Goal: Navigation & Orientation: Find specific page/section

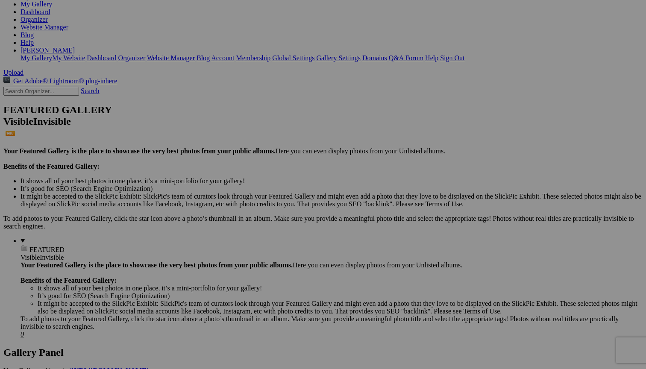
scroll to position [124, 0]
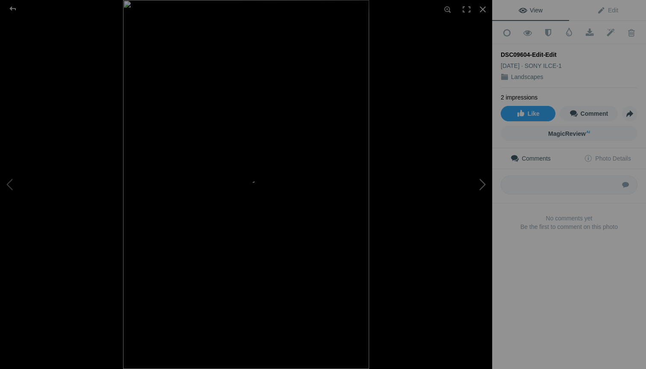
click at [483, 185] on button at bounding box center [460, 184] width 64 height 133
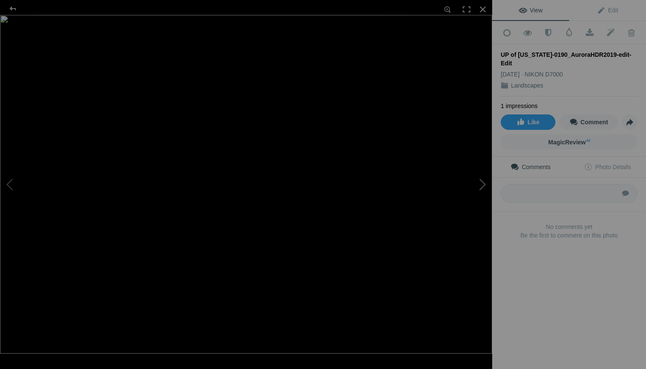
click at [483, 185] on button at bounding box center [460, 184] width 64 height 133
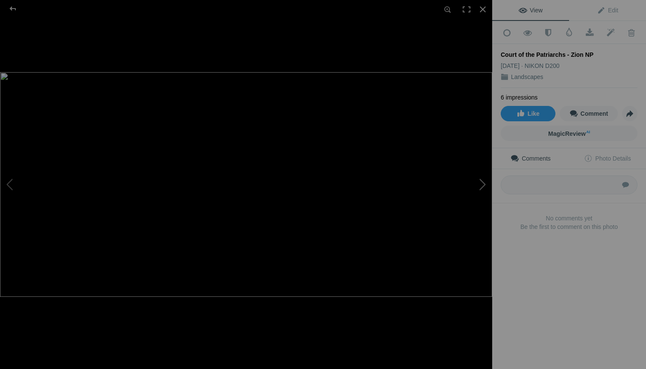
click at [483, 185] on button at bounding box center [460, 184] width 64 height 133
click at [482, 10] on div at bounding box center [483, 9] width 19 height 19
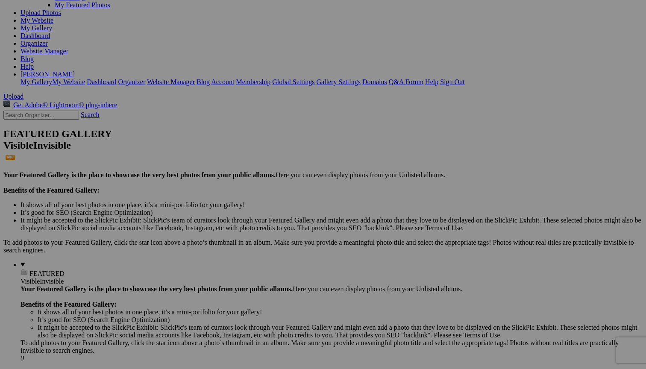
scroll to position [104, 0]
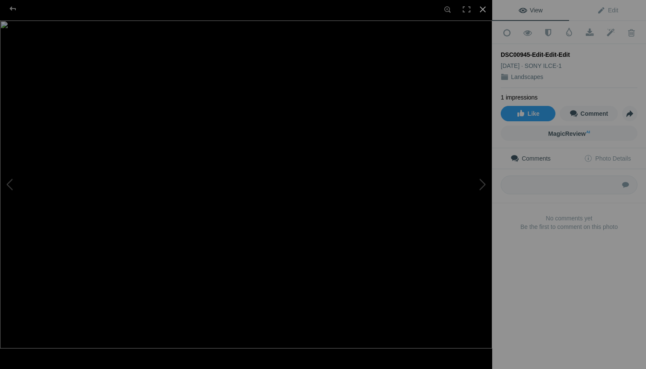
click at [482, 9] on div at bounding box center [483, 9] width 19 height 19
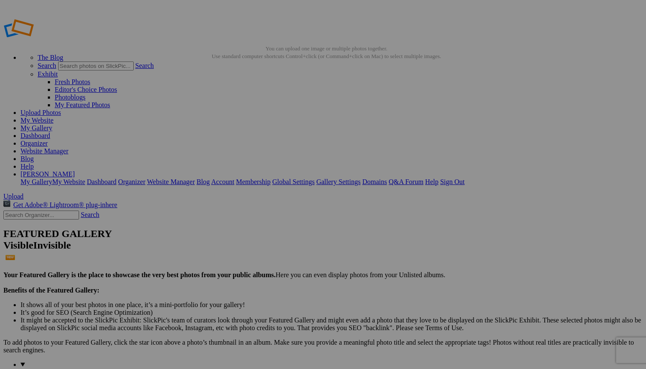
scroll to position [0, 0]
